Goal: Task Accomplishment & Management: Manage account settings

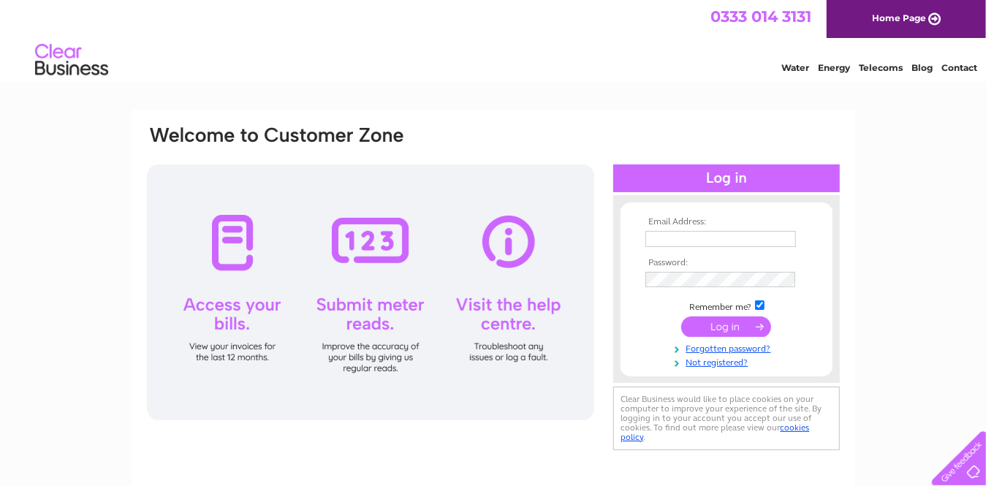
type input "douglas@farnbeck.com"
click at [724, 325] on input "submit" at bounding box center [726, 326] width 90 height 20
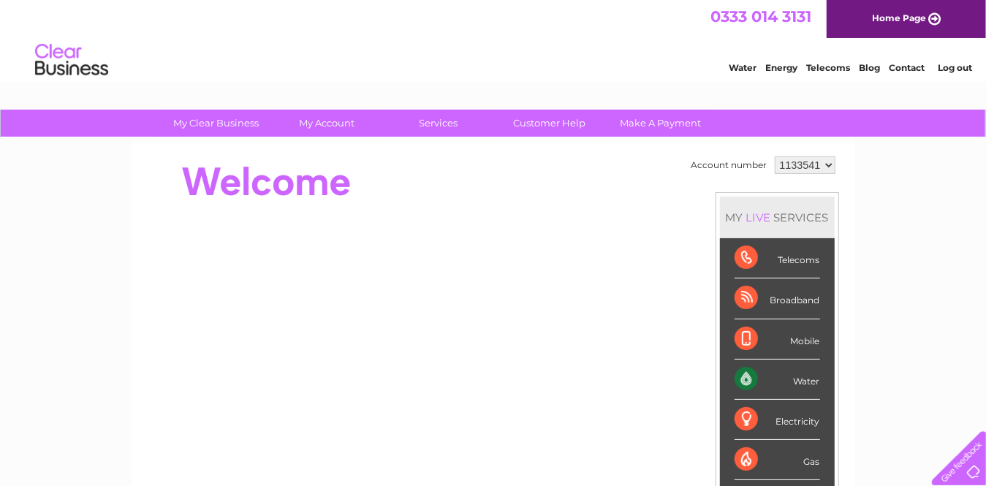
click at [791, 379] on div "Water" at bounding box center [778, 380] width 86 height 40
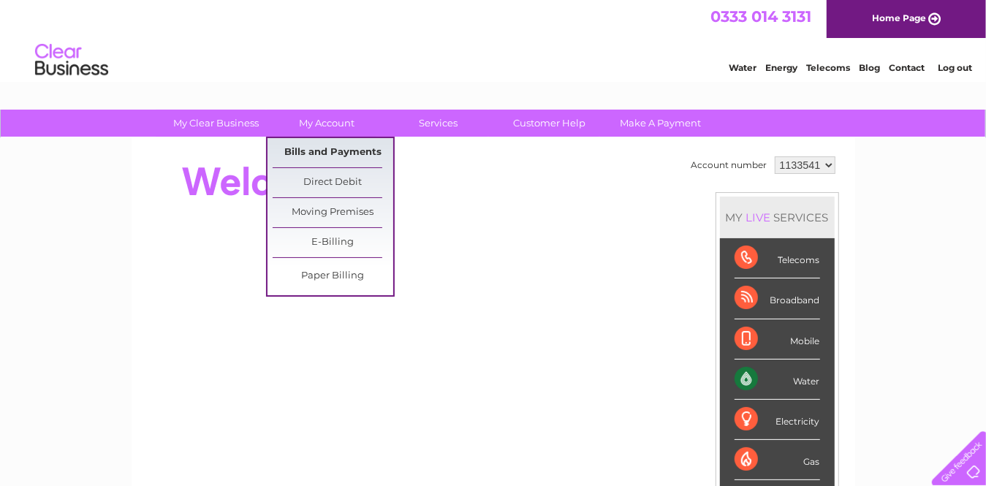
click at [330, 148] on link "Bills and Payments" at bounding box center [333, 152] width 121 height 29
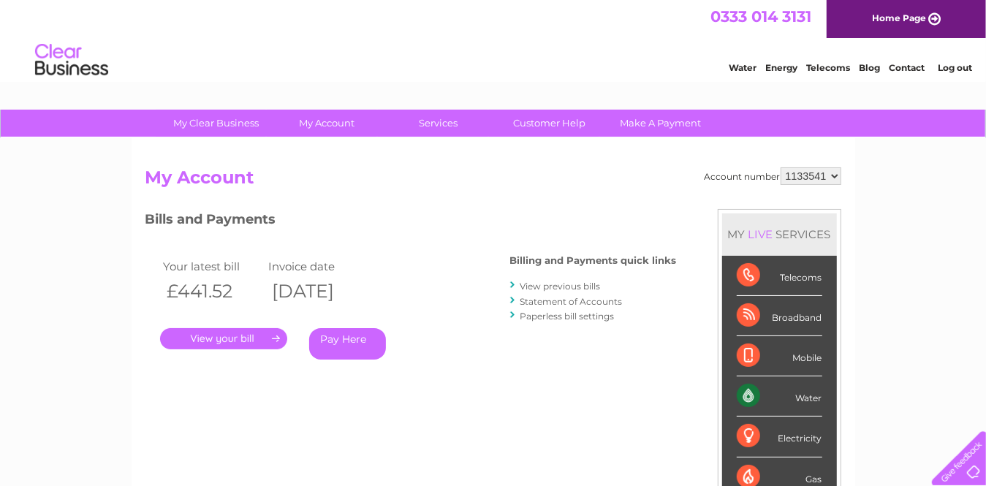
click at [246, 339] on link "." at bounding box center [223, 338] width 127 height 21
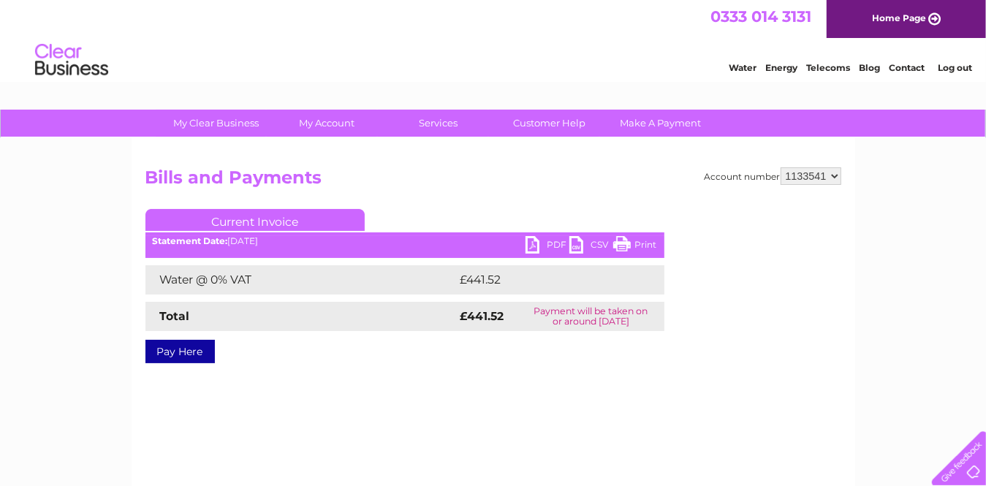
click at [527, 242] on link "PDF" at bounding box center [548, 246] width 44 height 21
